Goal: Task Accomplishment & Management: Manage account settings

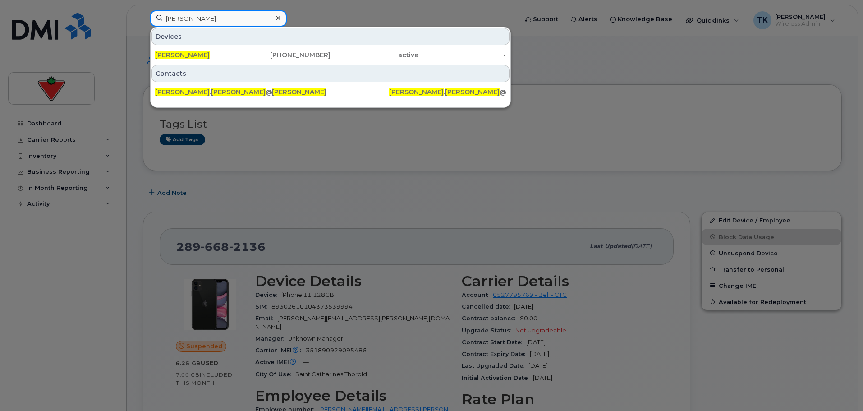
click at [231, 19] on input "Carolyn Berg" at bounding box center [218, 18] width 137 height 16
drag, startPoint x: 231, startPoint y: 19, endPoint x: 41, endPoint y: 19, distance: 190.4
click at [143, 19] on div "Carolyn Berg Devices Carolyn Berg 905-483-1589 active - Contacts carolyn . berg…" at bounding box center [331, 20] width 376 height 20
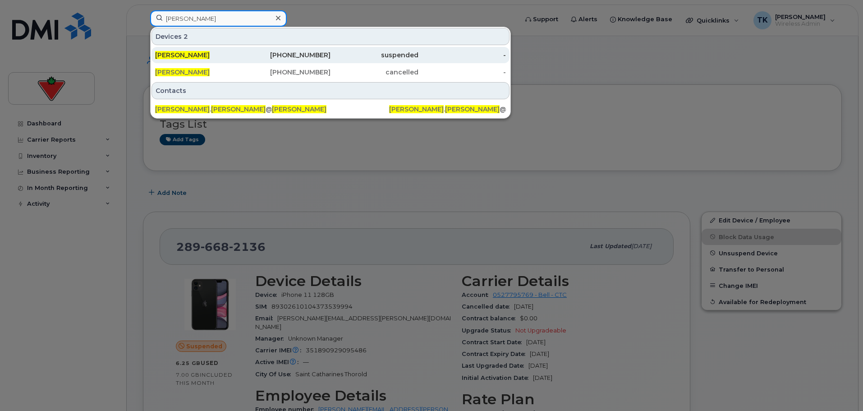
type input "michael coleman"
click at [186, 54] on span "Michael Coleman" at bounding box center [182, 55] width 55 height 8
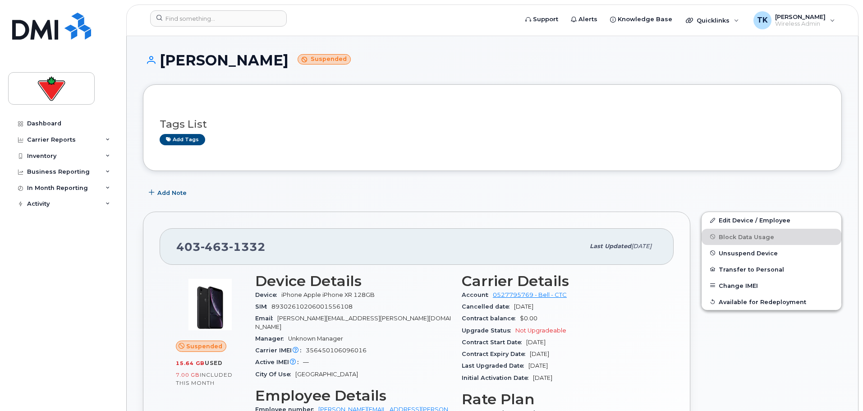
click at [268, 244] on div "403 463 1332" at bounding box center [380, 246] width 408 height 19
drag, startPoint x: 268, startPoint y: 244, endPoint x: 182, endPoint y: 244, distance: 86.6
click at [182, 244] on div "403 463 1332" at bounding box center [380, 246] width 408 height 19
copy span "403 463 1332"
click at [222, 16] on input at bounding box center [218, 18] width 137 height 16
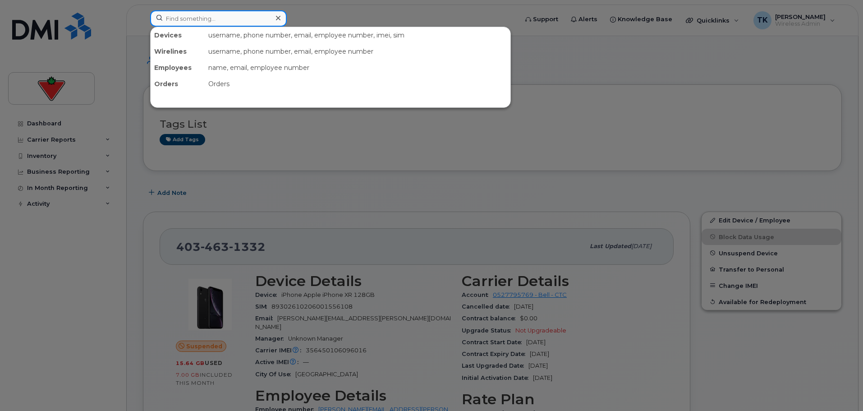
paste input "4034631332"
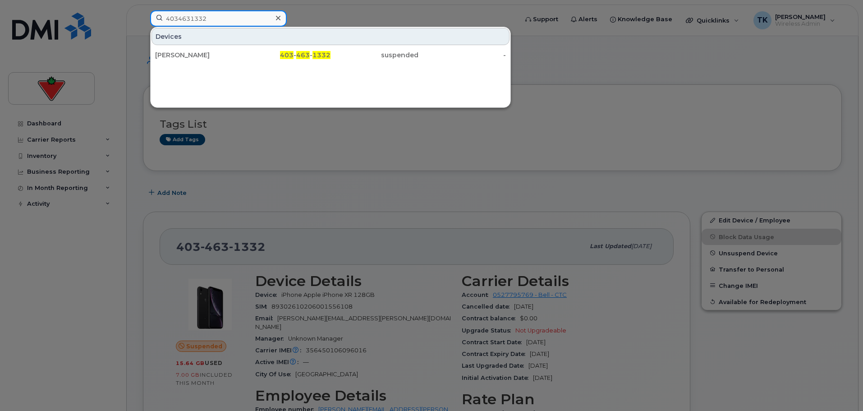
drag, startPoint x: 222, startPoint y: 16, endPoint x: 84, endPoint y: 15, distance: 138.0
click at [143, 15] on div "4034631332 Devices Michael Coleman 403 - 463 - 1332 suspended -" at bounding box center [331, 20] width 376 height 20
click at [217, 22] on input "4034631332" at bounding box center [218, 18] width 137 height 16
drag, startPoint x: 173, startPoint y: 23, endPoint x: -21, endPoint y: 18, distance: 194.0
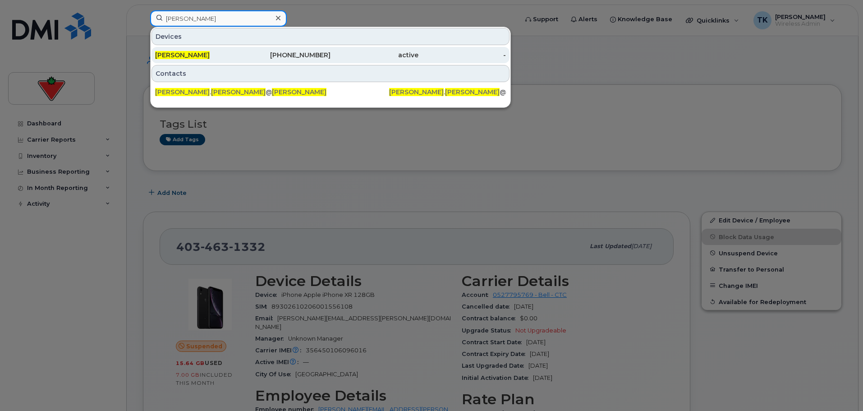
type input "kyle johnson"
click at [184, 55] on span "[PERSON_NAME]" at bounding box center [182, 55] width 55 height 8
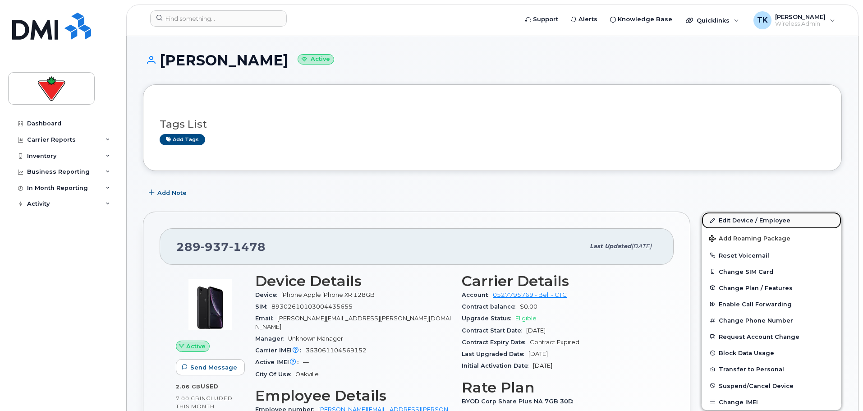
click at [736, 221] on link "Edit Device / Employee" at bounding box center [772, 220] width 140 height 16
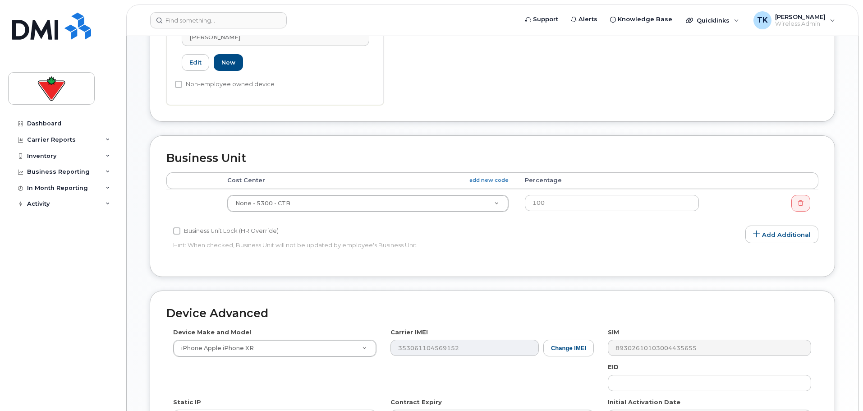
scroll to position [301, 0]
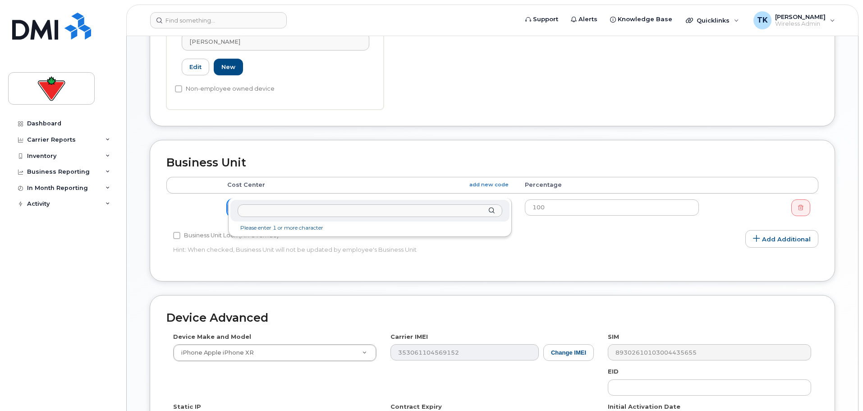
click at [259, 210] on input "text" at bounding box center [370, 210] width 265 height 13
type input "9240004"
type input "4130548"
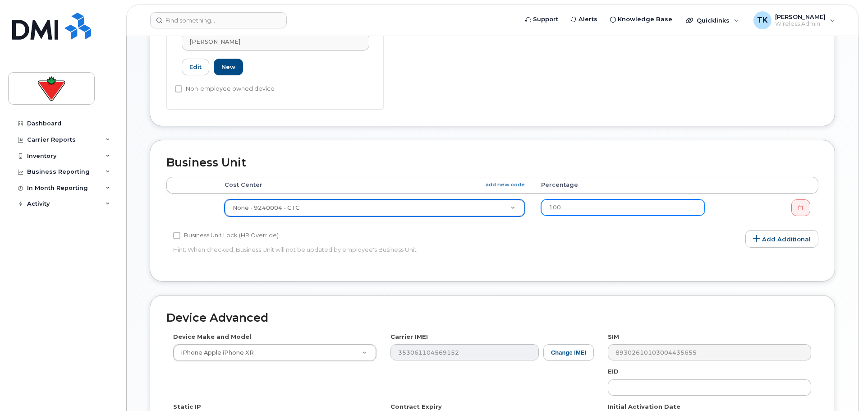
scroll to position [436, 0]
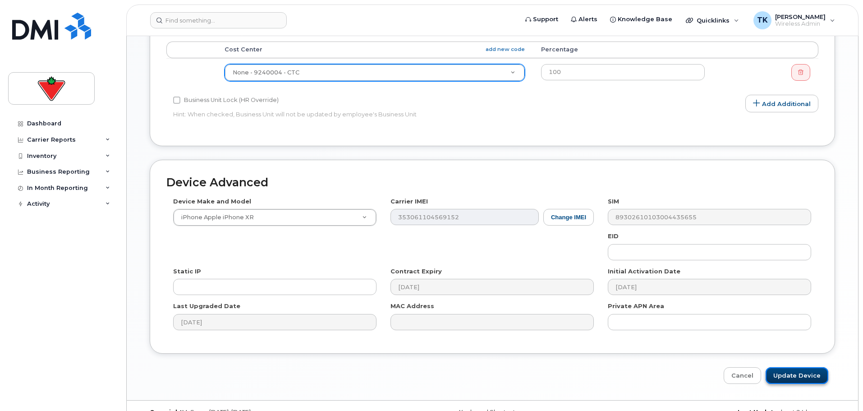
click at [805, 367] on input "Update Device" at bounding box center [797, 375] width 63 height 17
type input "Saving..."
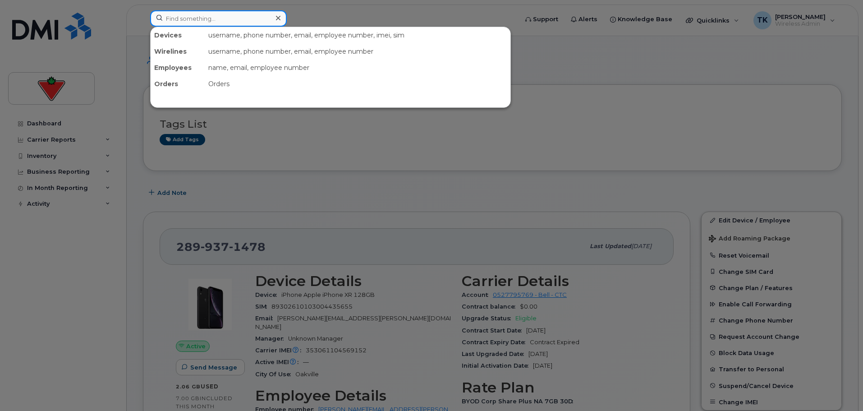
click at [193, 18] on input at bounding box center [218, 18] width 137 height 16
paste input "[PERSON_NAME]"
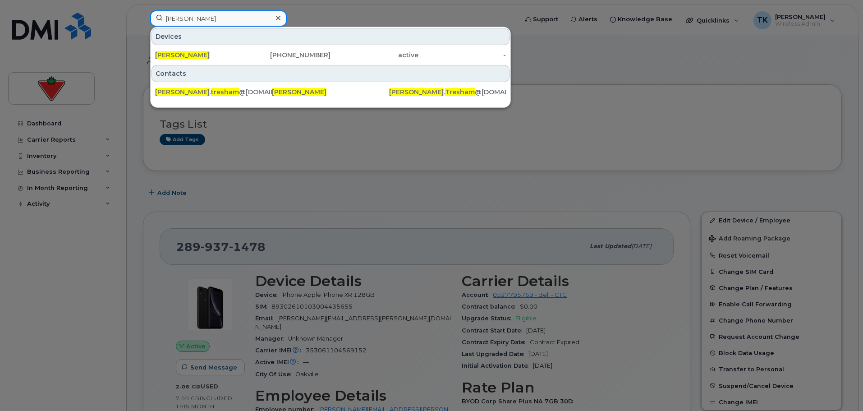
drag, startPoint x: 226, startPoint y: 21, endPoint x: 96, endPoint y: 9, distance: 130.4
click at [143, 10] on div "[PERSON_NAME] Devices [PERSON_NAME] [PHONE_NUMBER] active - Contacts [PERSON_NA…" at bounding box center [331, 20] width 376 height 20
paste input "[PERSON_NAME]"
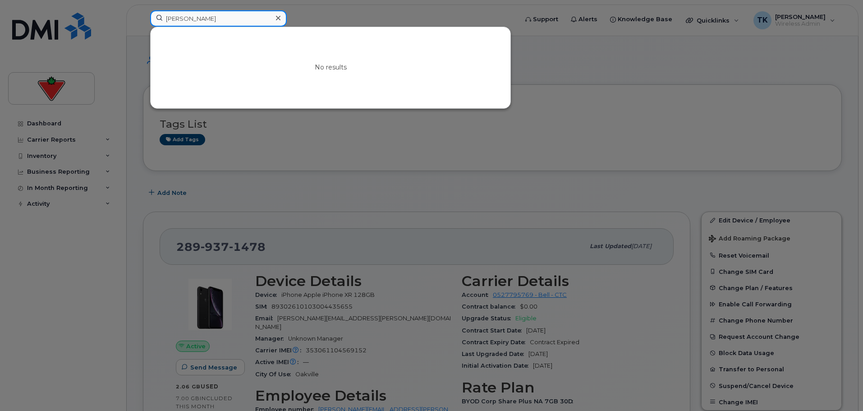
drag, startPoint x: 215, startPoint y: 19, endPoint x: 27, endPoint y: 21, distance: 188.1
click at [143, 22] on div "[PERSON_NAME] No results" at bounding box center [331, 20] width 376 height 20
paste input "[PERSON_NAME]"
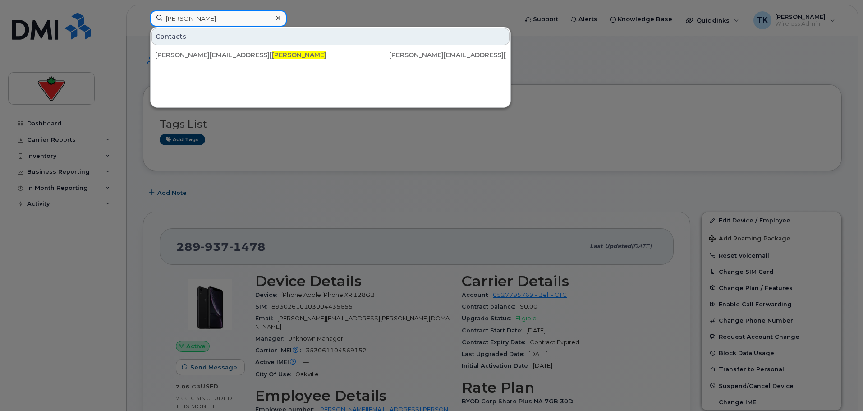
drag, startPoint x: 215, startPoint y: 16, endPoint x: 62, endPoint y: 4, distance: 153.4
click at [143, 10] on div "[PERSON_NAME] Contacts [PERSON_NAME][EMAIL_ADDRESS][PERSON_NAME][DOMAIN_NAME] […" at bounding box center [331, 20] width 376 height 20
paste input "[PERSON_NAME]"
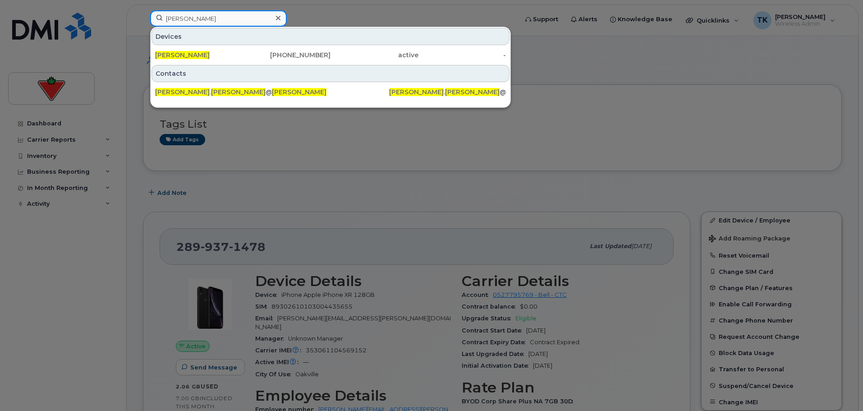
drag, startPoint x: 213, startPoint y: 20, endPoint x: -33, endPoint y: -7, distance: 247.4
paste input "[PERSON_NAME]"
drag, startPoint x: 216, startPoint y: 16, endPoint x: 49, endPoint y: 5, distance: 167.3
click at [143, 10] on div "[PERSON_NAME] Devices [PERSON_NAME] [PHONE_NUMBER] suspended - Contacts [PERSON…" at bounding box center [331, 20] width 376 height 20
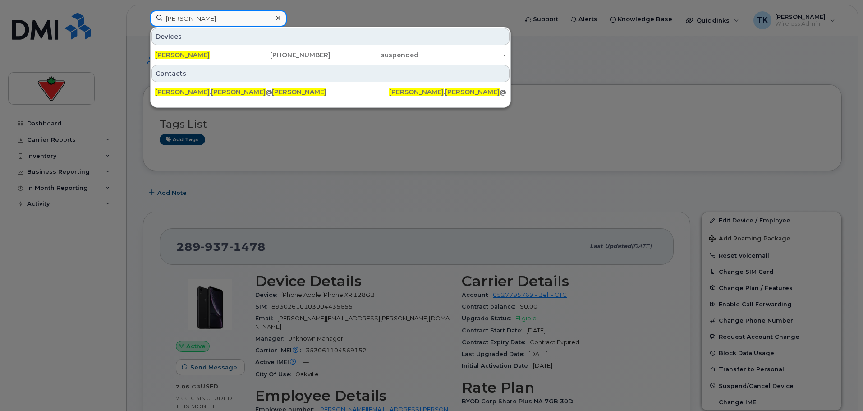
paste input "[PERSON_NAME]"
drag, startPoint x: 227, startPoint y: 19, endPoint x: 51, endPoint y: 21, distance: 176.4
click at [143, 21] on div "[PERSON_NAME] Devices [PERSON_NAME] [PHONE_NUMBER] suspended - Contacts [PERSON…" at bounding box center [331, 20] width 376 height 20
paste input "[PERSON_NAME]"
drag, startPoint x: 198, startPoint y: 20, endPoint x: 125, endPoint y: 20, distance: 73.5
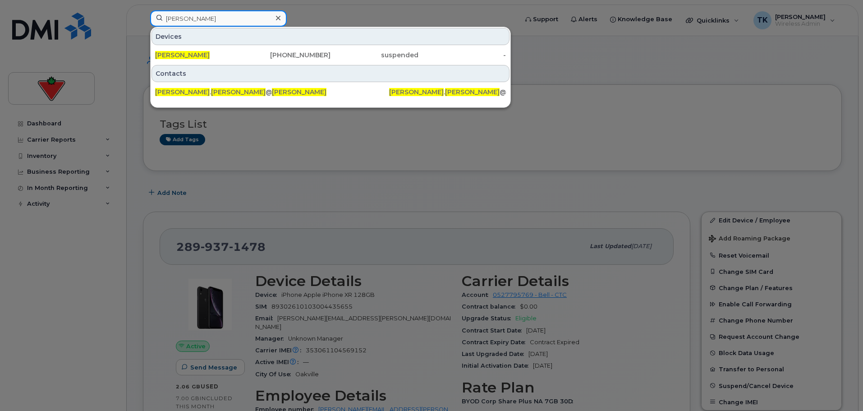
click at [143, 20] on div "[PERSON_NAME] Devices [PERSON_NAME] [PHONE_NUMBER] suspended - Contacts [PERSON…" at bounding box center [331, 20] width 376 height 20
paste input "[PERSON_NAME] [PERSON_NAME]"
drag, startPoint x: 231, startPoint y: 18, endPoint x: 31, endPoint y: 18, distance: 200.3
click at [143, 18] on div "[PERSON_NAME] [PERSON_NAME] Devices [PERSON_NAME] [PERSON_NAME] [PHONE_NUMBER] …" at bounding box center [331, 20] width 376 height 20
paste input "pril [PERSON_NAME]"
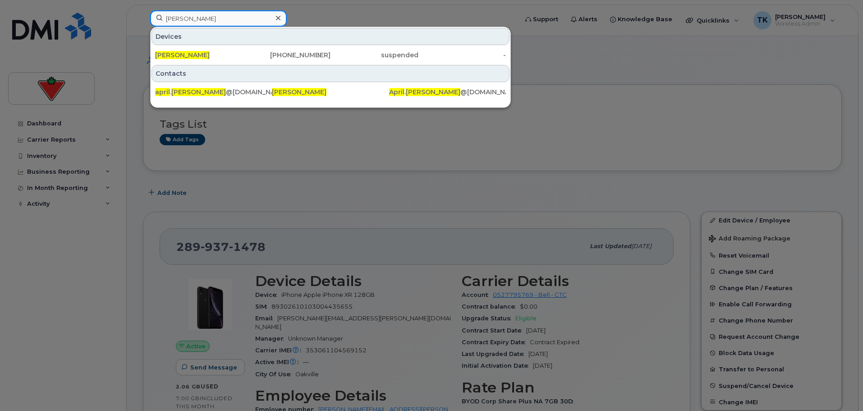
type input "[PERSON_NAME]"
